Goal: Transaction & Acquisition: Purchase product/service

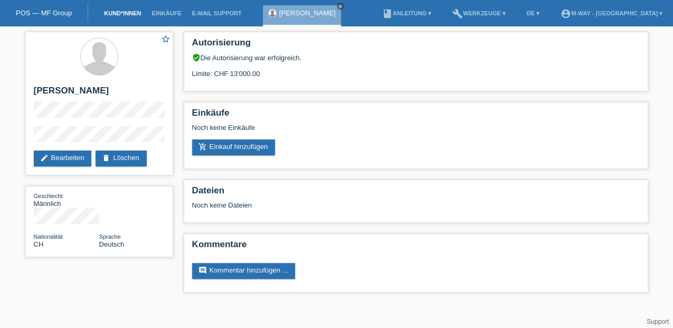
click at [113, 14] on link "Kund*innen" at bounding box center [123, 13] width 48 height 6
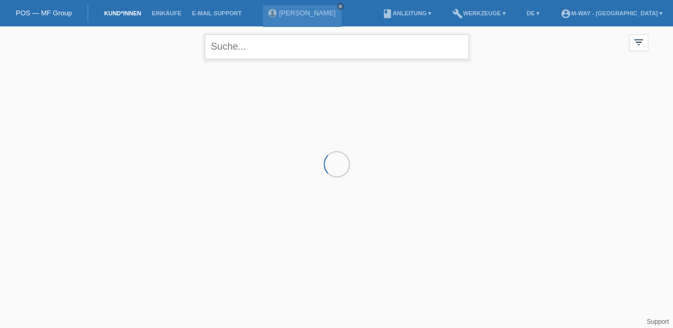
click at [280, 51] on input "text" at bounding box center [337, 46] width 264 height 25
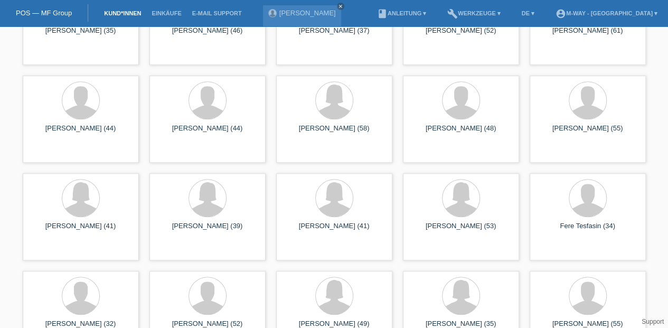
scroll to position [6338, 0]
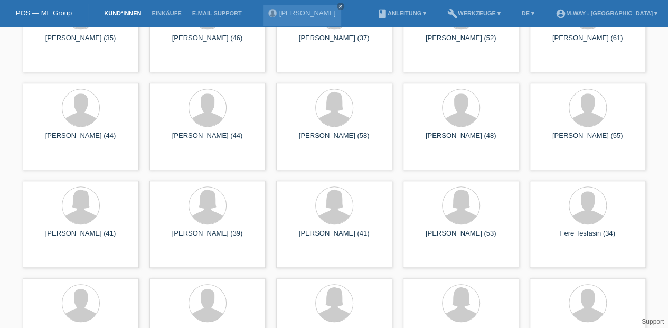
click at [121, 13] on link "Kund*innen" at bounding box center [123, 13] width 48 height 6
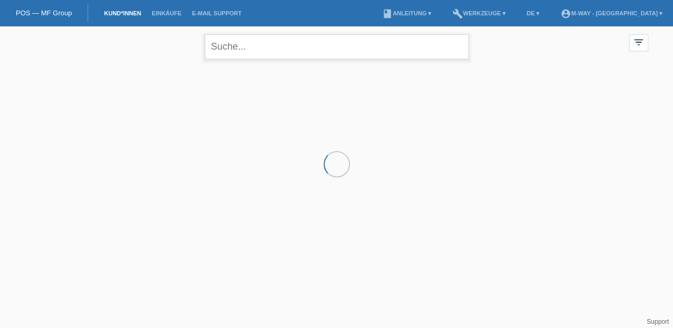
click at [245, 49] on input "text" at bounding box center [337, 46] width 264 height 25
click at [124, 17] on li "Kund*innen" at bounding box center [123, 13] width 48 height 27
click at [135, 11] on link "Kund*innen" at bounding box center [123, 13] width 48 height 6
click at [255, 49] on input "text" at bounding box center [337, 46] width 264 height 25
click at [265, 49] on input "text" at bounding box center [337, 46] width 264 height 25
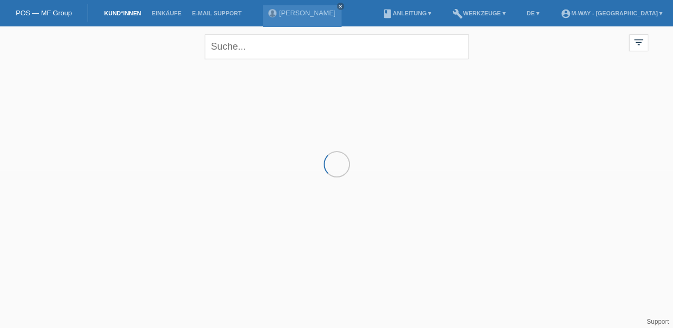
click at [128, 12] on link "Kund*innen" at bounding box center [123, 13] width 48 height 6
click at [129, 11] on link "Kund*innen" at bounding box center [123, 13] width 48 height 6
click at [121, 11] on link "Kund*innen" at bounding box center [123, 13] width 48 height 6
click at [118, 14] on link "Kund*innen" at bounding box center [123, 13] width 48 height 6
click at [120, 14] on link "Kund*innen" at bounding box center [123, 13] width 48 height 6
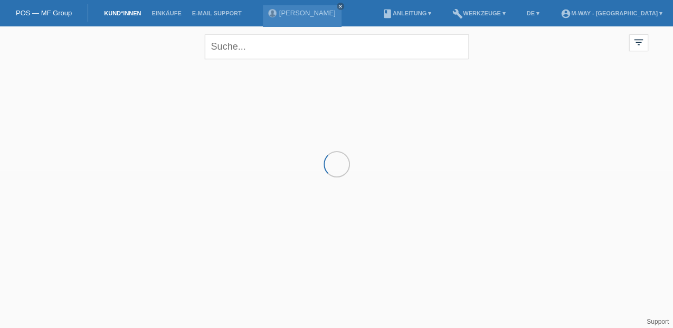
click at [135, 12] on link "Kund*innen" at bounding box center [123, 13] width 48 height 6
click at [127, 14] on link "Kund*innen" at bounding box center [123, 13] width 48 height 6
click at [133, 14] on link "Kund*innen" at bounding box center [123, 13] width 48 height 6
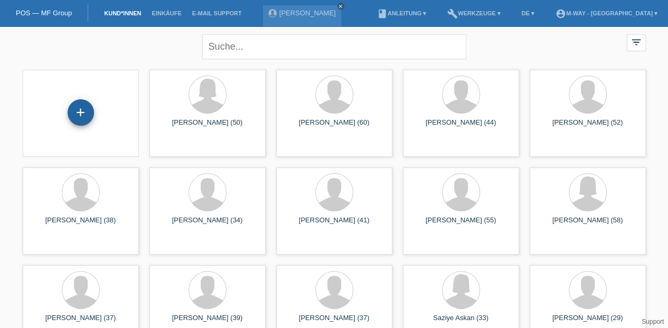
click at [76, 108] on div "+" at bounding box center [81, 112] width 26 height 26
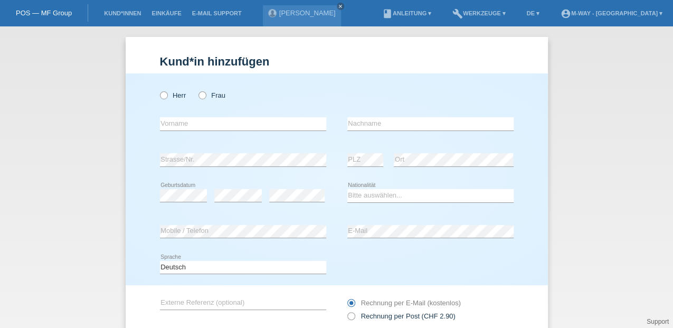
drag, startPoint x: 161, startPoint y: 95, endPoint x: 168, endPoint y: 116, distance: 22.9
click at [158, 90] on icon at bounding box center [158, 90] width 0 height 0
click at [161, 94] on input "Herr" at bounding box center [163, 94] width 7 height 7
radio input "true"
click at [174, 127] on input "text" at bounding box center [243, 123] width 166 height 13
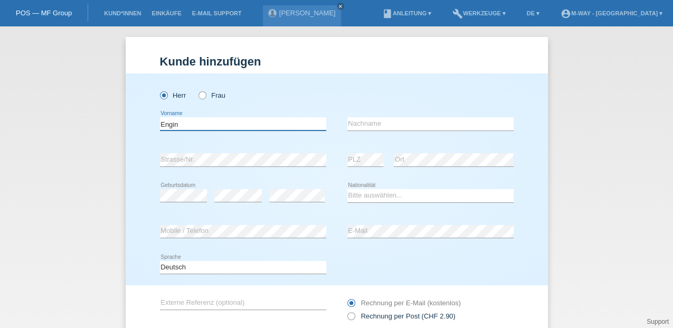
type input "Engin"
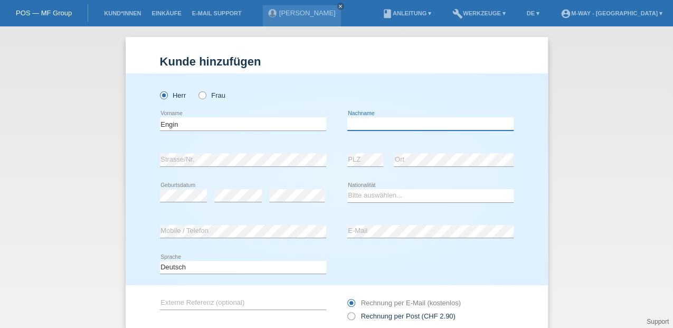
click at [353, 124] on input "text" at bounding box center [431, 123] width 166 height 13
type input "Sengönül"
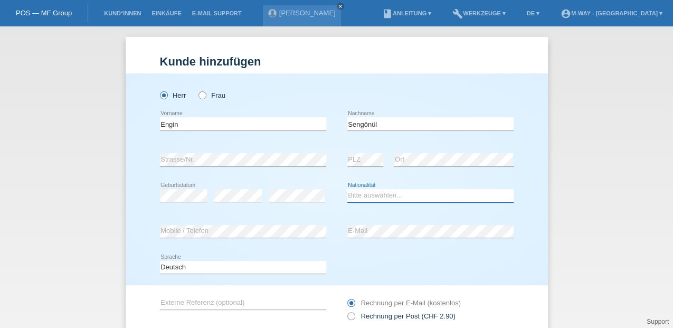
click at [369, 192] on select "Bitte auswählen... Schweiz Deutschland Liechtenstein Österreich ------------ Af…" at bounding box center [431, 195] width 166 height 13
select select "CH"
click at [348, 189] on select "Bitte auswählen... Schweiz Deutschland Liechtenstein Österreich ------------ Af…" at bounding box center [431, 195] width 166 height 13
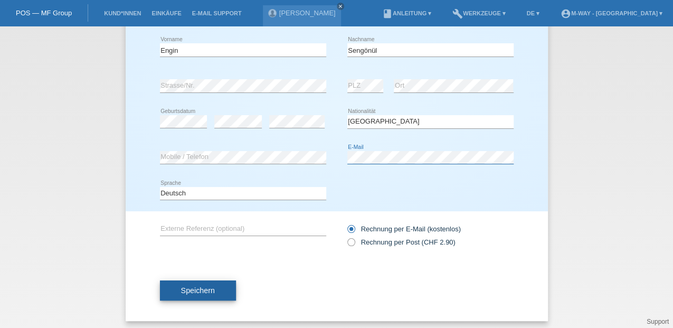
scroll to position [77, 0]
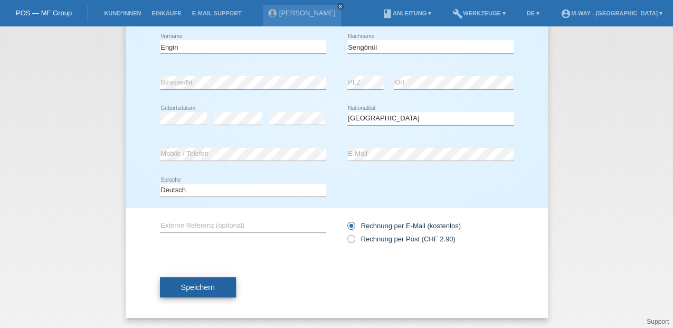
click at [222, 294] on button "Speichern" at bounding box center [198, 287] width 76 height 20
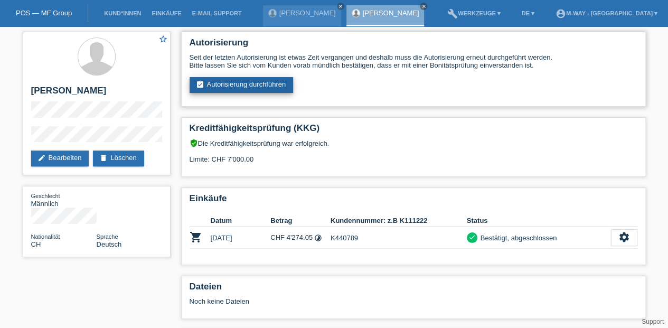
click at [276, 88] on link "assignment_turned_in Autorisierung durchführen" at bounding box center [242, 85] width 104 height 16
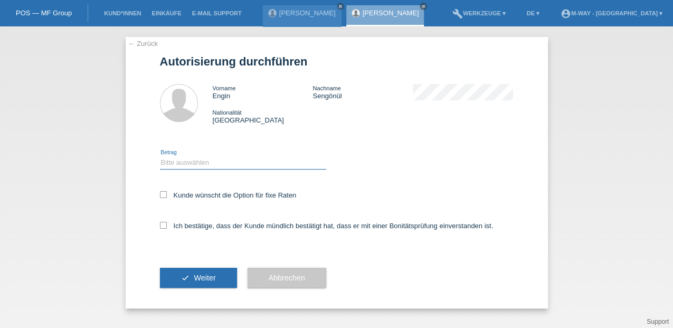
drag, startPoint x: 184, startPoint y: 160, endPoint x: 180, endPoint y: 165, distance: 7.2
click at [184, 160] on select "Bitte auswählen CHF 1.00 - CHF 499.00 CHF 500.00 - CHF 1'999.00 CHF 2'000.00 - …" at bounding box center [243, 162] width 166 height 13
select select "3"
click at [160, 156] on select "Bitte auswählen CHF 1.00 - CHF 499.00 CHF 500.00 - CHF 1'999.00 CHF 2'000.00 - …" at bounding box center [243, 162] width 166 height 13
click at [167, 195] on label "Kunde wünscht die Option für fixe Raten" at bounding box center [228, 195] width 137 height 8
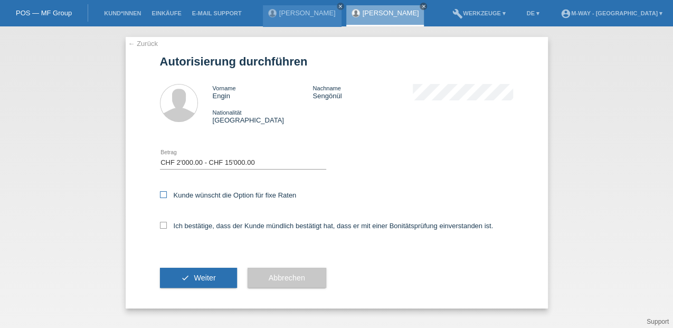
click at [167, 195] on input "Kunde wünscht die Option für fixe Raten" at bounding box center [163, 194] width 7 height 7
checkbox input "true"
drag, startPoint x: 164, startPoint y: 226, endPoint x: 180, endPoint y: 252, distance: 30.5
click at [165, 229] on label "Ich bestätige, dass der Kunde mündlich bestätigt hat, dass er mit einer Bonität…" at bounding box center [327, 226] width 334 height 8
click at [185, 279] on button "check Weiter" at bounding box center [198, 278] width 77 height 20
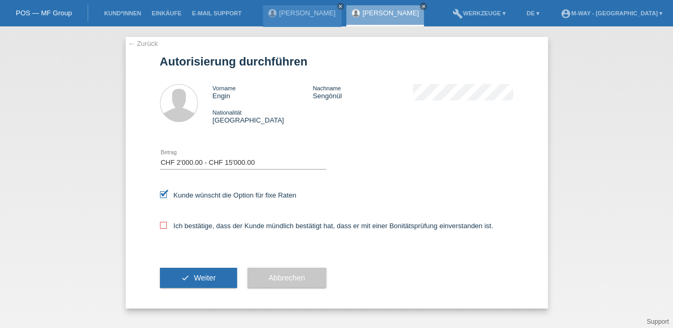
click at [165, 228] on icon at bounding box center [163, 225] width 7 height 7
click at [165, 228] on input "Ich bestätige, dass der Kunde mündlich bestätigt hat, dass er mit einer Bonität…" at bounding box center [163, 225] width 7 height 7
checkbox input "true"
click at [199, 278] on span "Weiter" at bounding box center [205, 278] width 22 height 8
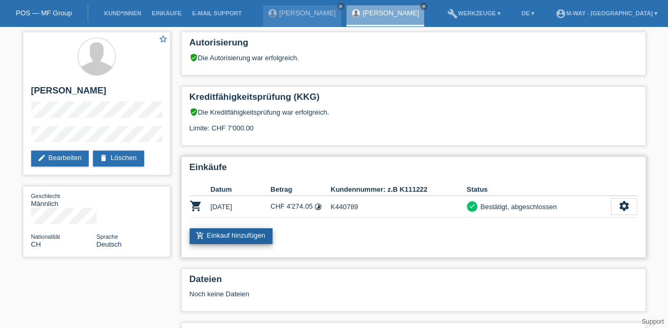
click at [214, 234] on link "add_shopping_cart Einkauf hinzufügen" at bounding box center [231, 236] width 83 height 16
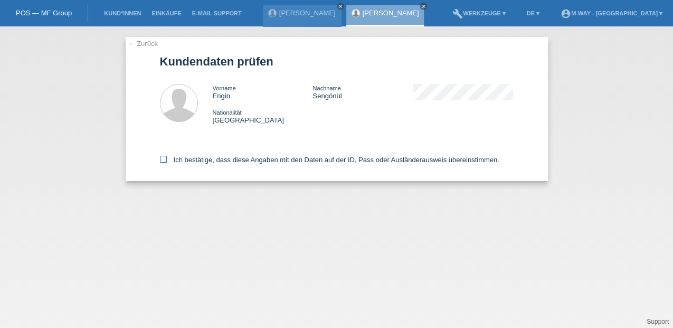
click at [164, 162] on icon at bounding box center [163, 159] width 7 height 7
click at [164, 162] on input "Ich bestätige, dass diese Angaben mit den Daten auf der ID, Pass oder Ausländer…" at bounding box center [163, 159] width 7 height 7
checkbox input "true"
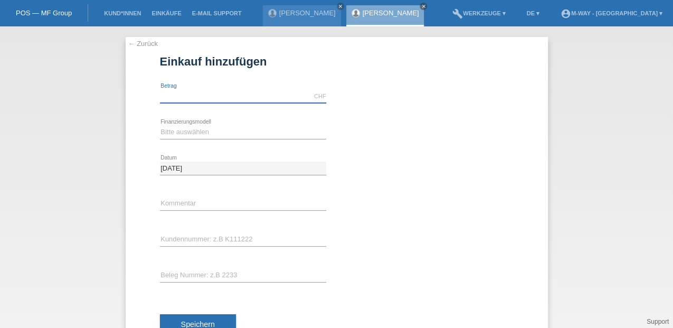
click at [198, 95] on input "text" at bounding box center [243, 96] width 166 height 13
type input "3419.10"
click at [191, 126] on select "Bitte auswählen Fixe Raten Kauf auf Rechnung mit Teilzahlungsoption" at bounding box center [243, 132] width 166 height 13
select select "77"
click at [160, 126] on select "Bitte auswählen Fixe Raten Kauf auf Rechnung mit Teilzahlungsoption" at bounding box center [243, 132] width 166 height 13
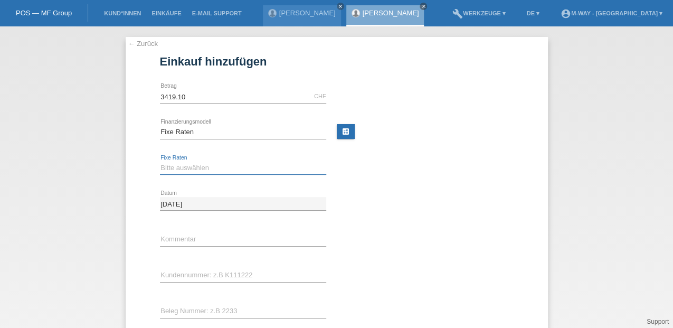
click at [179, 167] on select "Bitte auswählen 4 Raten 5 Raten 6 Raten 7 Raten 8 Raten 9 Raten 10 Raten 11 Rat…" at bounding box center [243, 168] width 166 height 13
select select "202"
click at [160, 162] on select "Bitte auswählen 4 Raten 5 Raten 6 Raten 7 Raten 8 Raten 9 Raten 10 Raten 11 Rat…" at bounding box center [243, 168] width 166 height 13
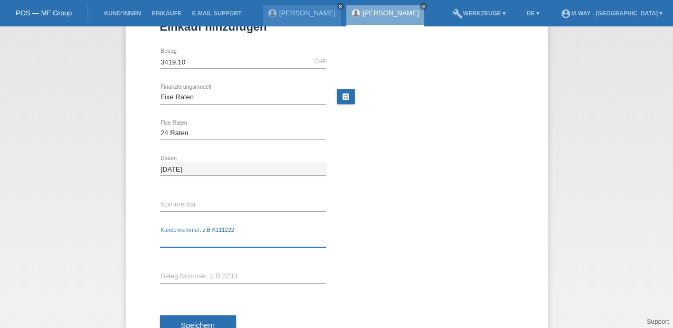
click at [207, 234] on input "text" at bounding box center [243, 240] width 166 height 13
type input "K440789"
click at [204, 322] on span "Speichern" at bounding box center [198, 325] width 34 height 8
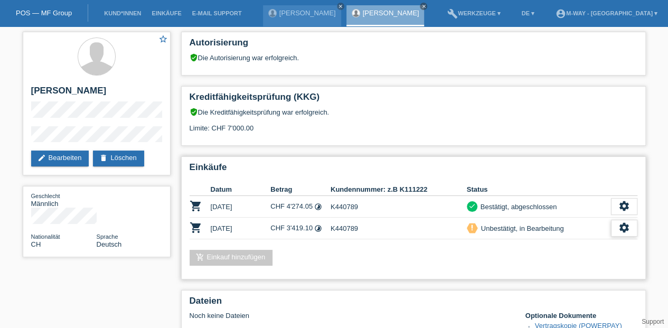
click at [629, 226] on icon "settings" at bounding box center [624, 228] width 12 height 12
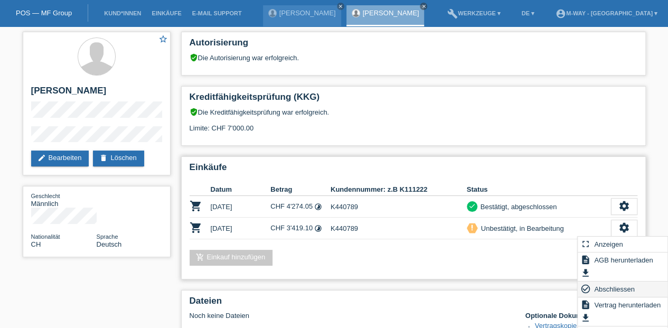
click at [621, 287] on span "Abschliessen" at bounding box center [615, 289] width 44 height 13
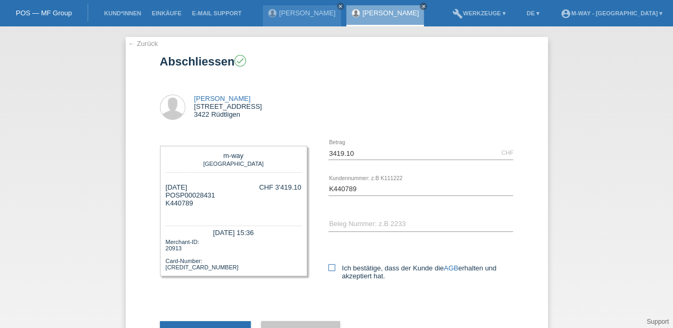
click at [329, 267] on icon at bounding box center [332, 267] width 7 height 7
click at [329, 267] on input "Ich bestätige, dass der Kunde die AGB erhalten und akzeptiert hat." at bounding box center [332, 267] width 7 height 7
checkbox input "true"
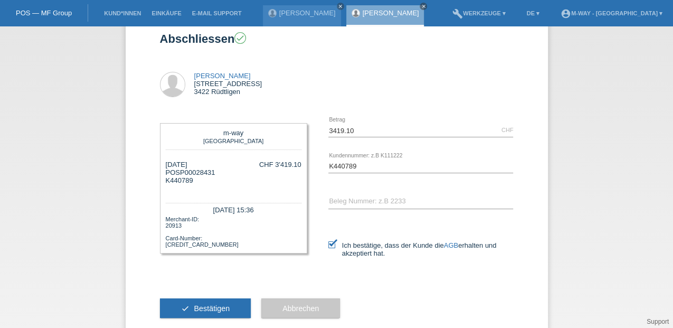
scroll to position [35, 0]
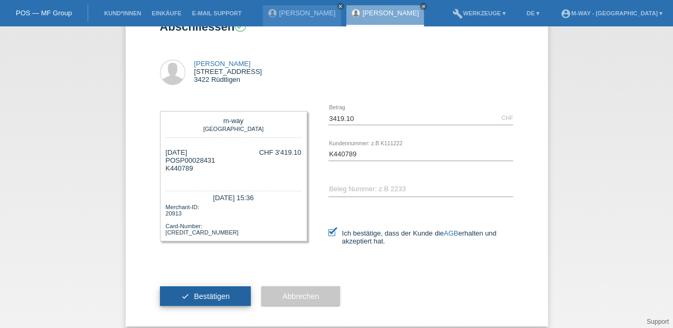
click at [229, 300] on button "check Bestätigen" at bounding box center [205, 296] width 91 height 20
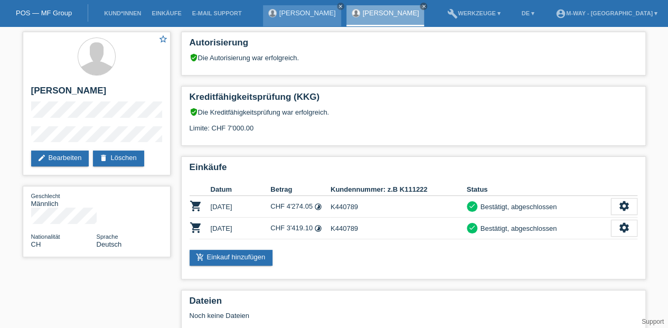
click at [293, 15] on link "[PERSON_NAME]" at bounding box center [307, 13] width 57 height 8
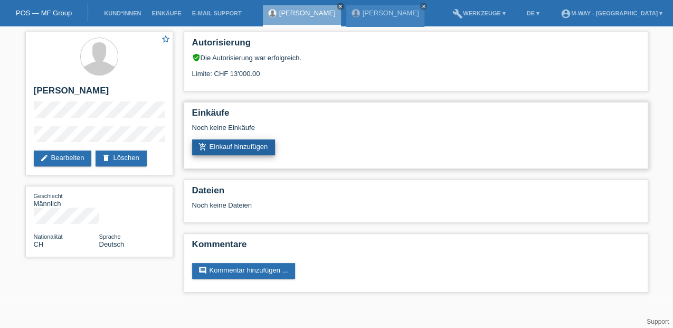
click at [211, 151] on link "add_shopping_cart Einkauf hinzufügen" at bounding box center [233, 147] width 83 height 16
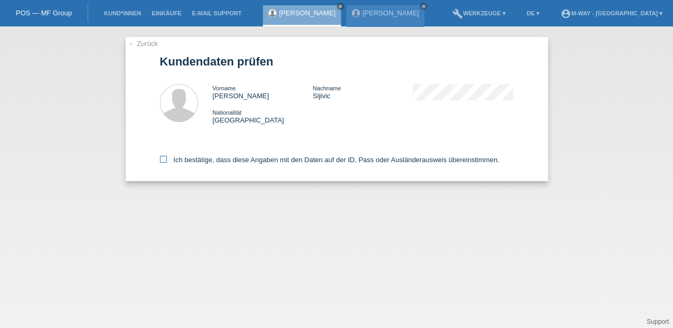
click at [161, 162] on icon at bounding box center [163, 159] width 7 height 7
click at [161, 162] on input "Ich bestätige, dass diese Angaben mit den Daten auf der ID, Pass oder Ausländer…" at bounding box center [163, 159] width 7 height 7
checkbox input "true"
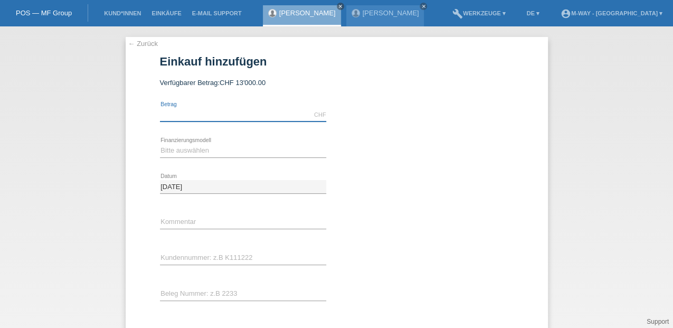
click at [215, 109] on input "text" at bounding box center [243, 114] width 166 height 13
type input "3617.75"
click at [185, 150] on select "Bitte auswählen Fixe Raten Kauf auf Rechnung mit Teilzahlungsoption" at bounding box center [243, 150] width 166 height 13
select select "77"
click at [160, 144] on select "Bitte auswählen Fixe Raten Kauf auf Rechnung mit Teilzahlungsoption" at bounding box center [243, 150] width 166 height 13
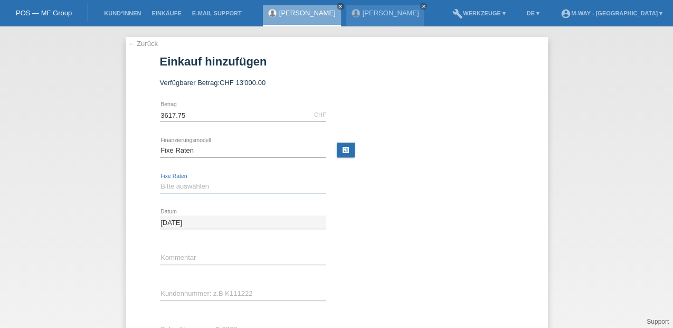
click at [184, 187] on select "Bitte auswählen 4 Raten 5 Raten 6 Raten 7 Raten 8 Raten 9 Raten 10 Raten 11 Rat…" at bounding box center [243, 186] width 166 height 13
select select "202"
click at [160, 180] on select "Bitte auswählen 4 Raten 5 Raten 6 Raten 7 Raten 8 Raten 9 Raten 10 Raten 11 Rat…" at bounding box center [243, 186] width 166 height 13
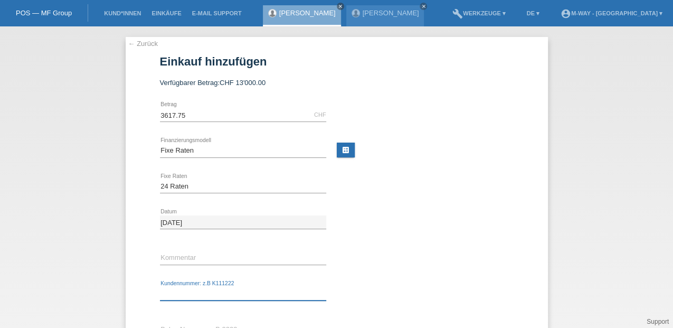
click at [188, 295] on input "text" at bounding box center [243, 293] width 166 height 13
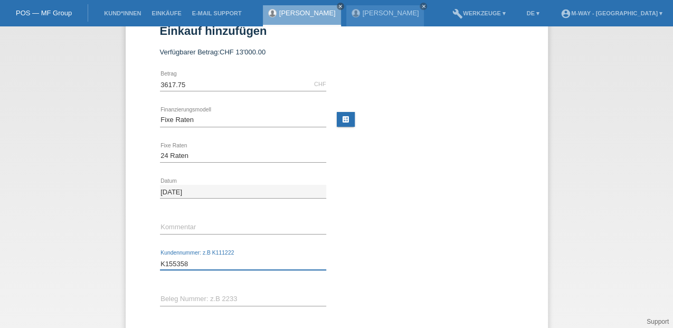
scroll to position [90, 0]
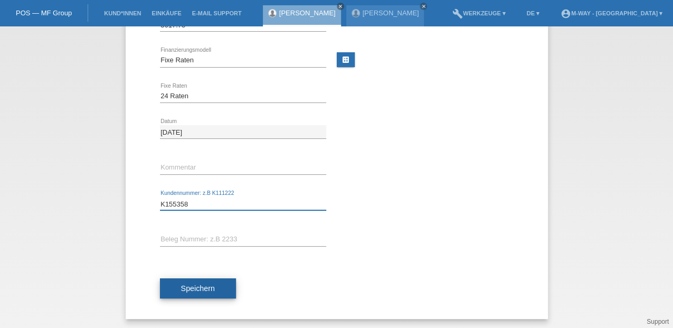
type input "K155358"
click at [190, 288] on span "Speichern" at bounding box center [198, 288] width 34 height 8
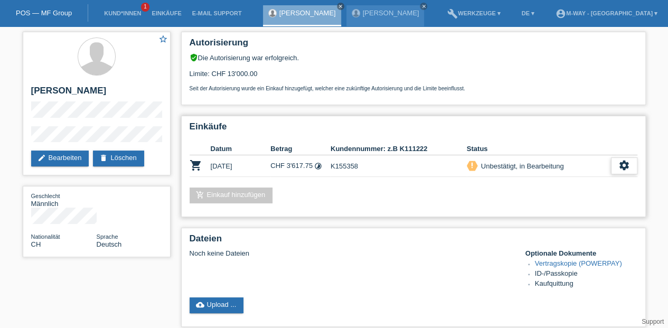
click at [632, 165] on div "settings" at bounding box center [624, 165] width 26 height 17
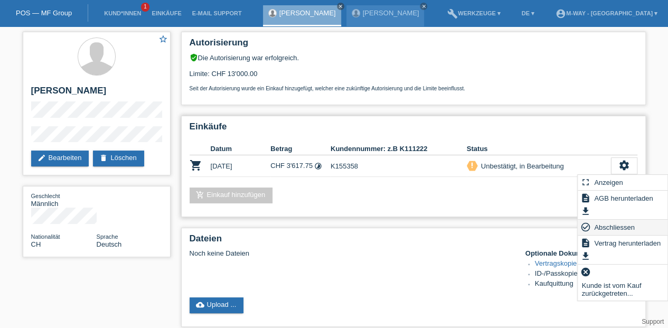
click at [601, 227] on span "Abschliessen" at bounding box center [615, 227] width 44 height 13
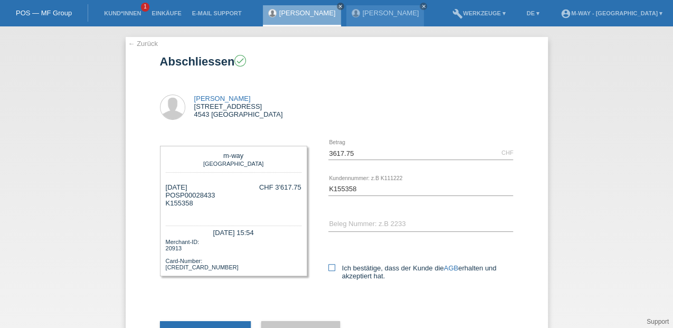
click at [331, 265] on icon at bounding box center [332, 267] width 7 height 7
click at [331, 265] on input "Ich bestätige, dass der Kunde die AGB erhalten und akzeptiert hat." at bounding box center [332, 267] width 7 height 7
checkbox input "true"
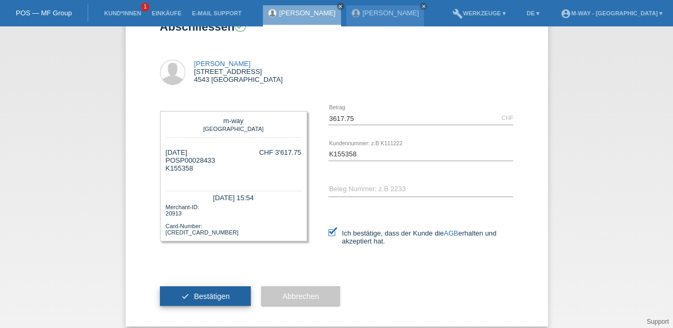
click at [223, 298] on span "Bestätigen" at bounding box center [212, 296] width 36 height 8
